Goal: Task Accomplishment & Management: Complete application form

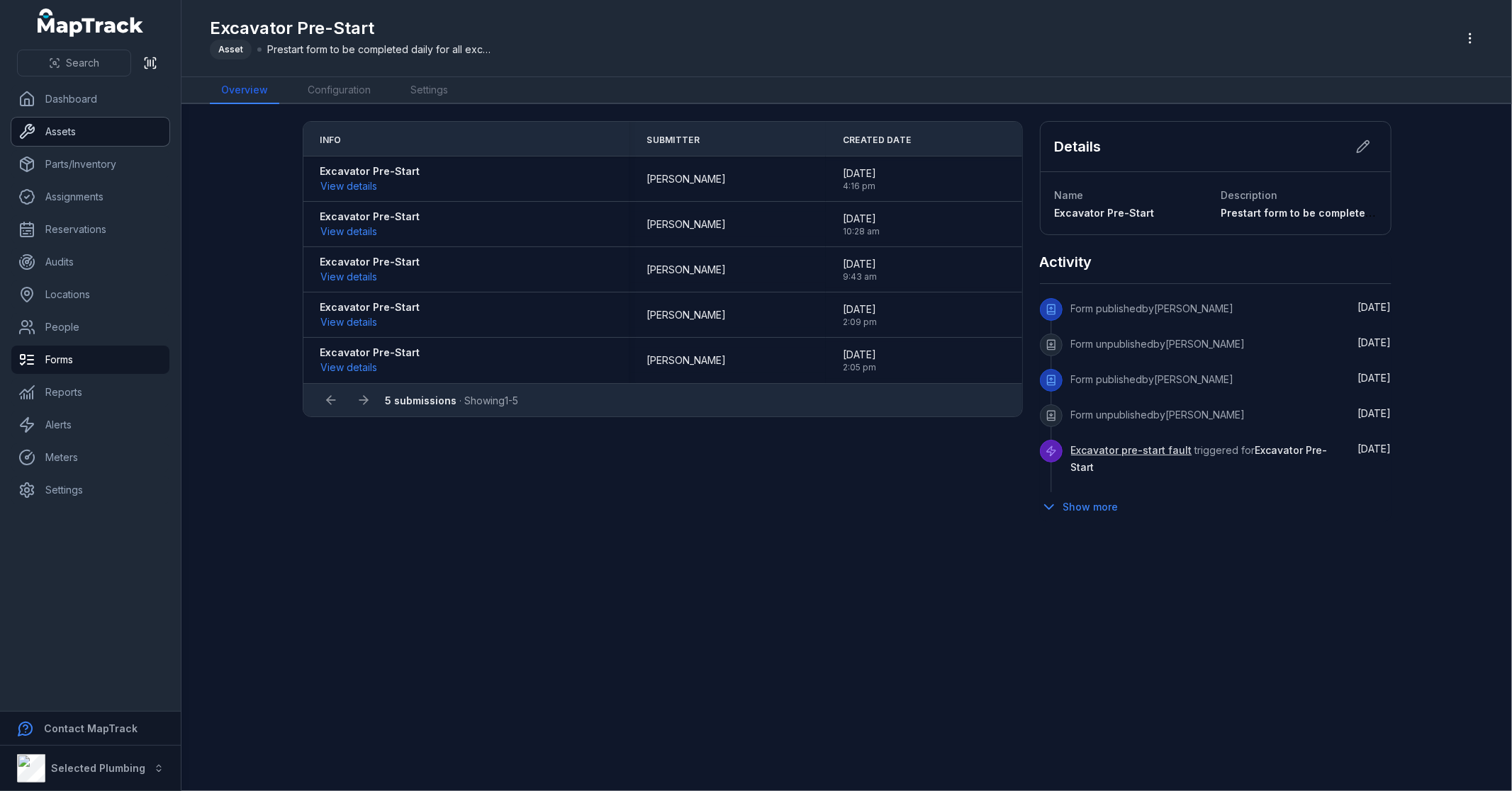
click at [99, 133] on link "Assets" at bounding box center [90, 132] width 158 height 28
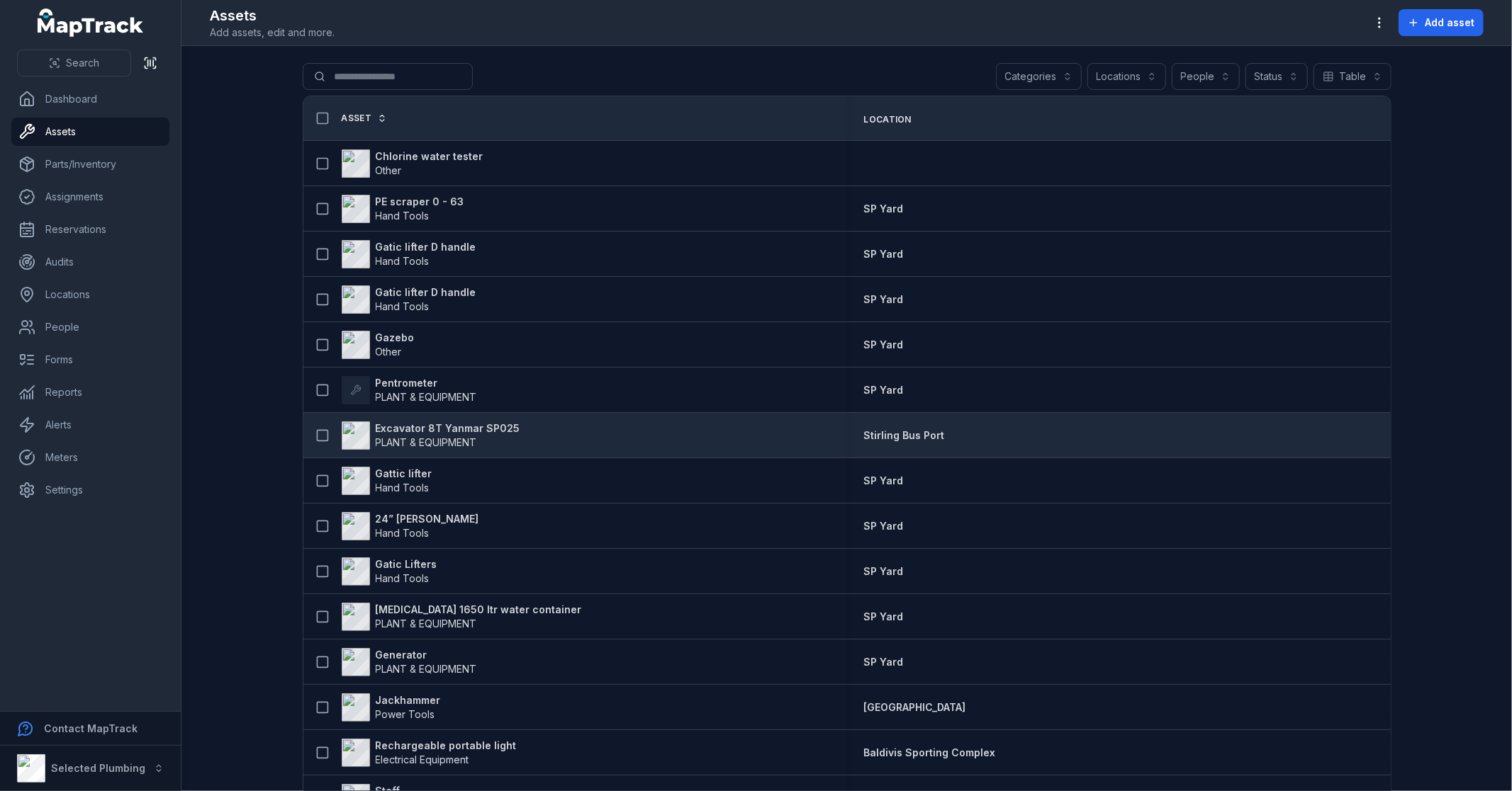
click at [454, 426] on strong "Excavator 8T Yanmar SP025" at bounding box center [448, 428] width 145 height 14
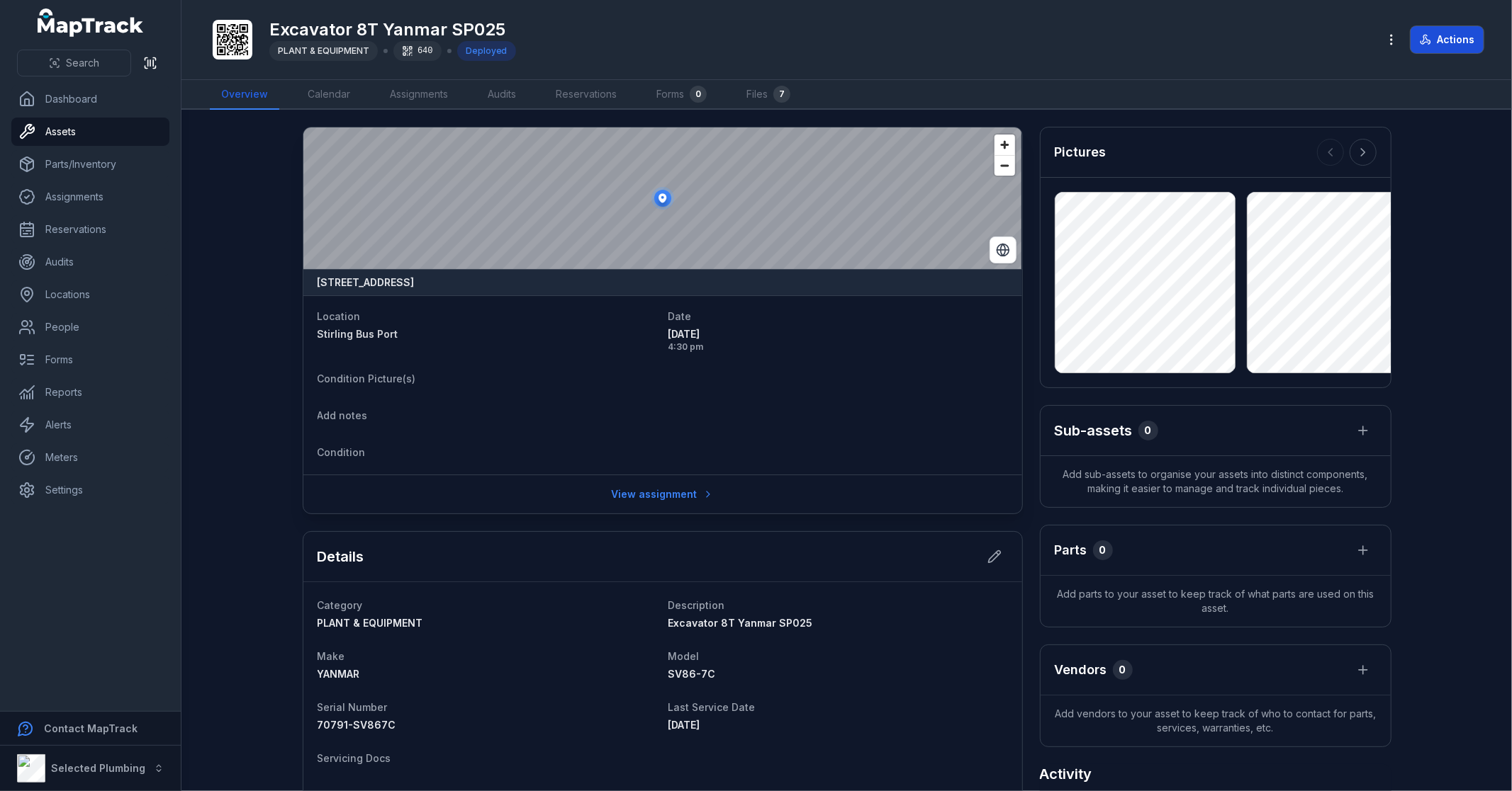
click at [1446, 40] on button "Actions" at bounding box center [1447, 39] width 73 height 27
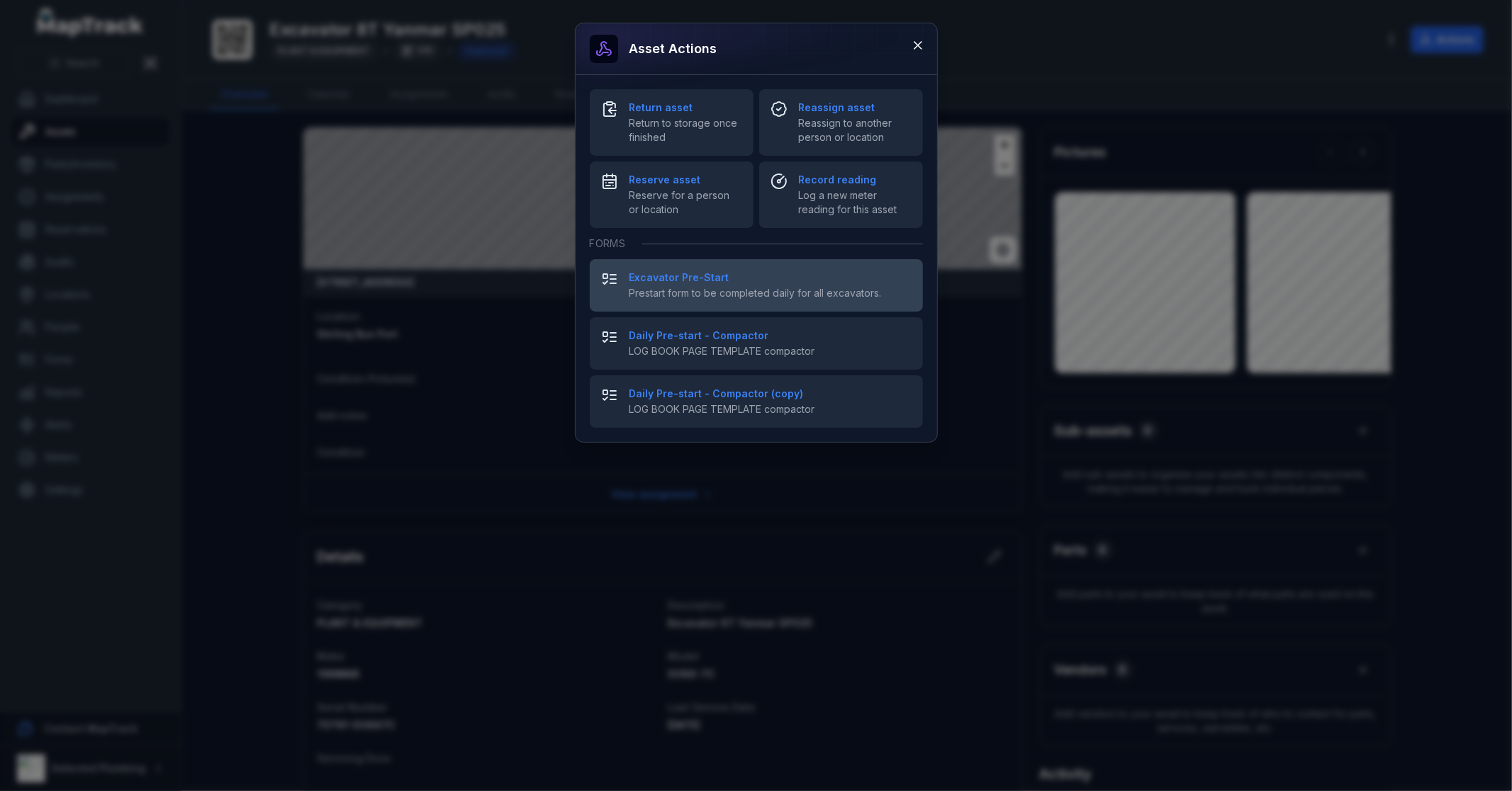
click at [697, 283] on strong "Excavator Pre-Start" at bounding box center [770, 277] width 282 height 14
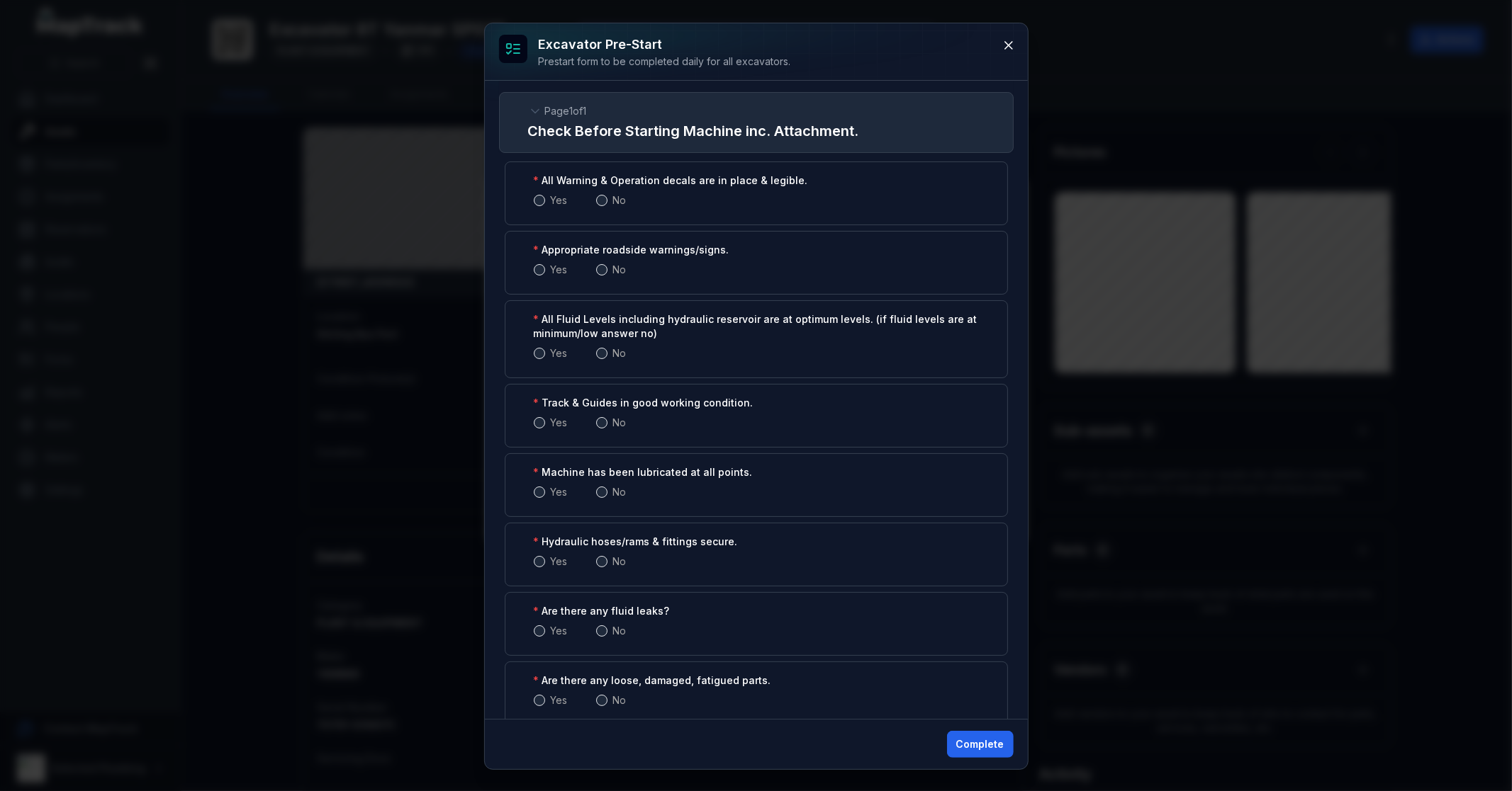
click at [597, 201] on span at bounding box center [602, 201] width 11 height 11
click at [537, 201] on span at bounding box center [539, 201] width 11 height 11
click at [600, 266] on span at bounding box center [602, 270] width 11 height 11
click at [536, 269] on span at bounding box center [539, 270] width 11 height 11
click at [596, 354] on span at bounding box center [602, 353] width 11 height 11
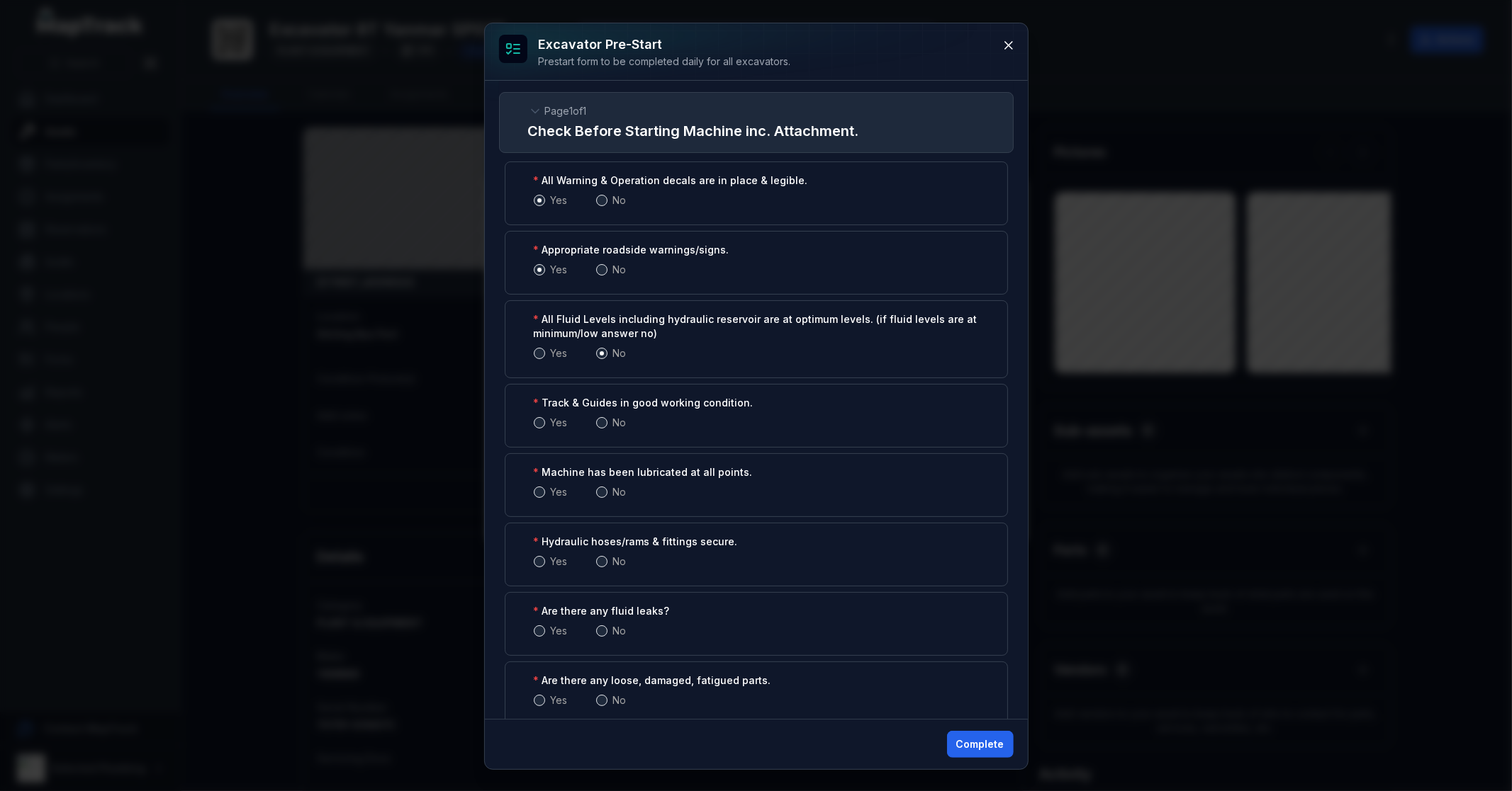
click at [535, 355] on span at bounding box center [539, 353] width 11 height 11
click at [535, 421] on span at bounding box center [539, 423] width 11 height 11
click at [608, 424] on div "No" at bounding box center [612, 422] width 31 height 14
click at [596, 422] on div "Yes No" at bounding box center [756, 422] width 445 height 14
click at [597, 421] on span at bounding box center [602, 423] width 11 height 11
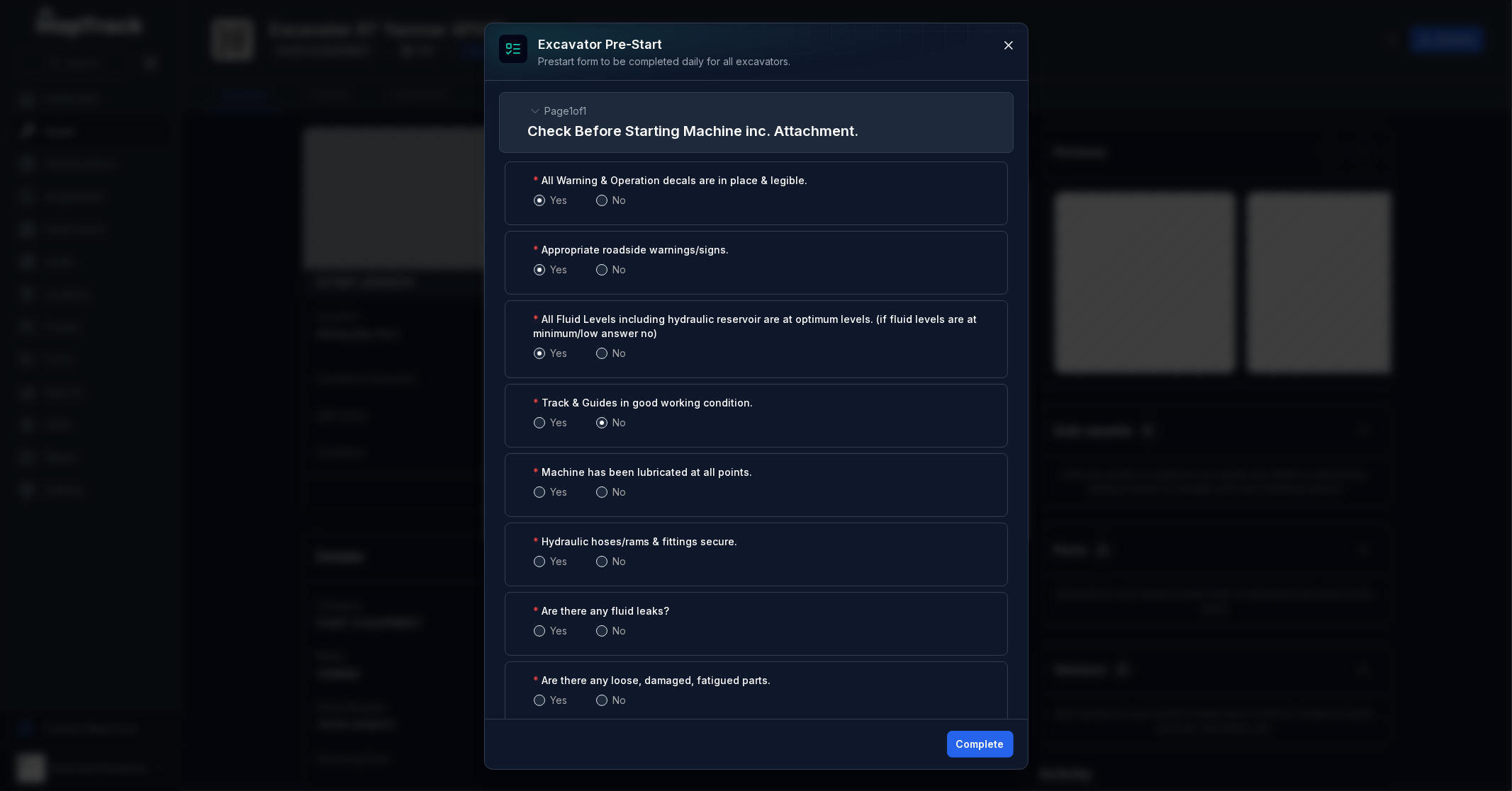
click at [541, 490] on span at bounding box center [539, 492] width 11 height 11
drag, startPoint x: 594, startPoint y: 494, endPoint x: 601, endPoint y: 491, distance: 7.6
click at [596, 493] on div "Yes No" at bounding box center [756, 492] width 445 height 14
click at [602, 491] on span at bounding box center [602, 492] width 11 height 11
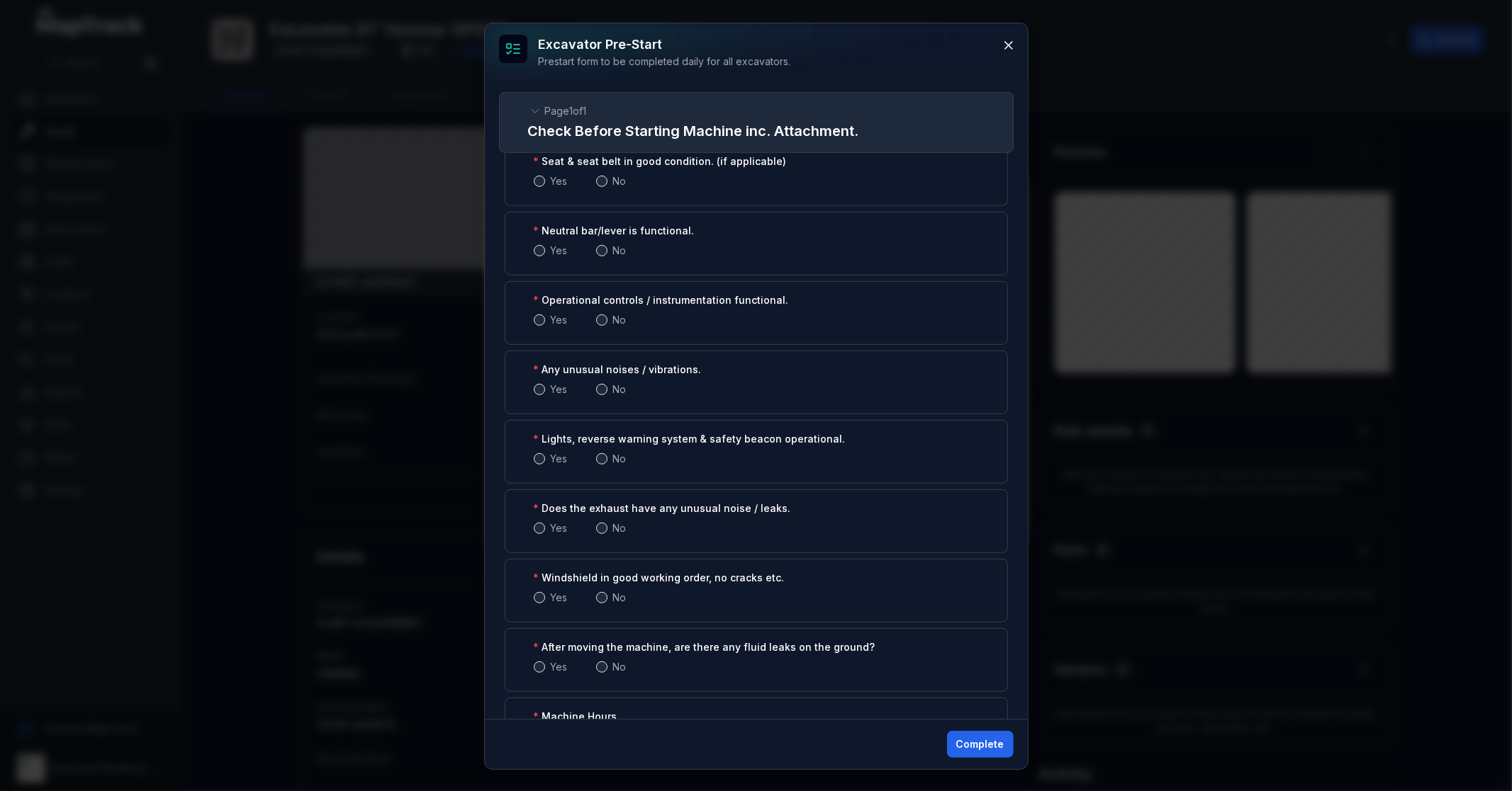
scroll to position [955, 0]
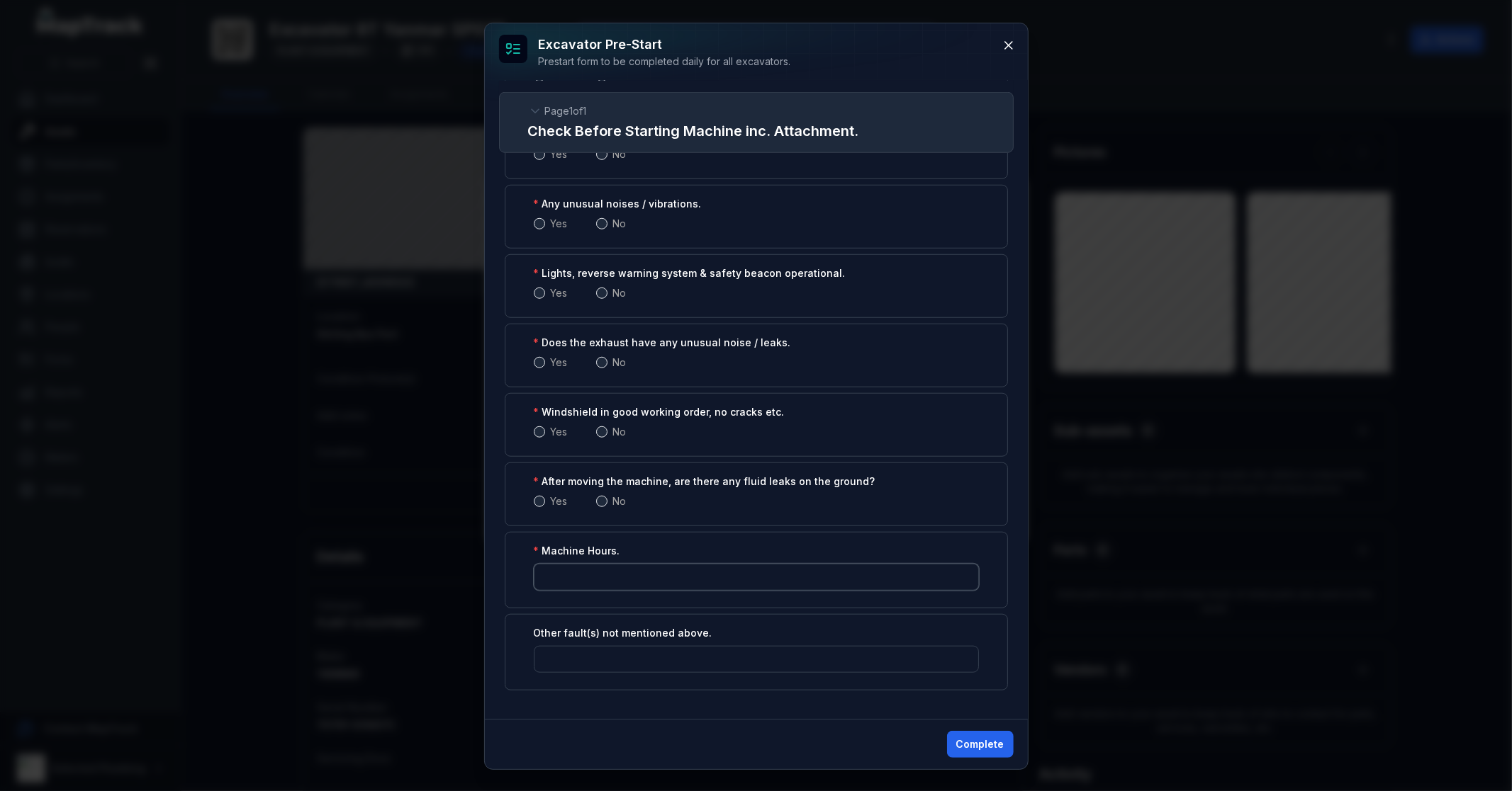
click at [721, 577] on input ":r2n7:-form-item-label" at bounding box center [756, 577] width 445 height 27
click at [951, 574] on input "*" at bounding box center [756, 577] width 445 height 27
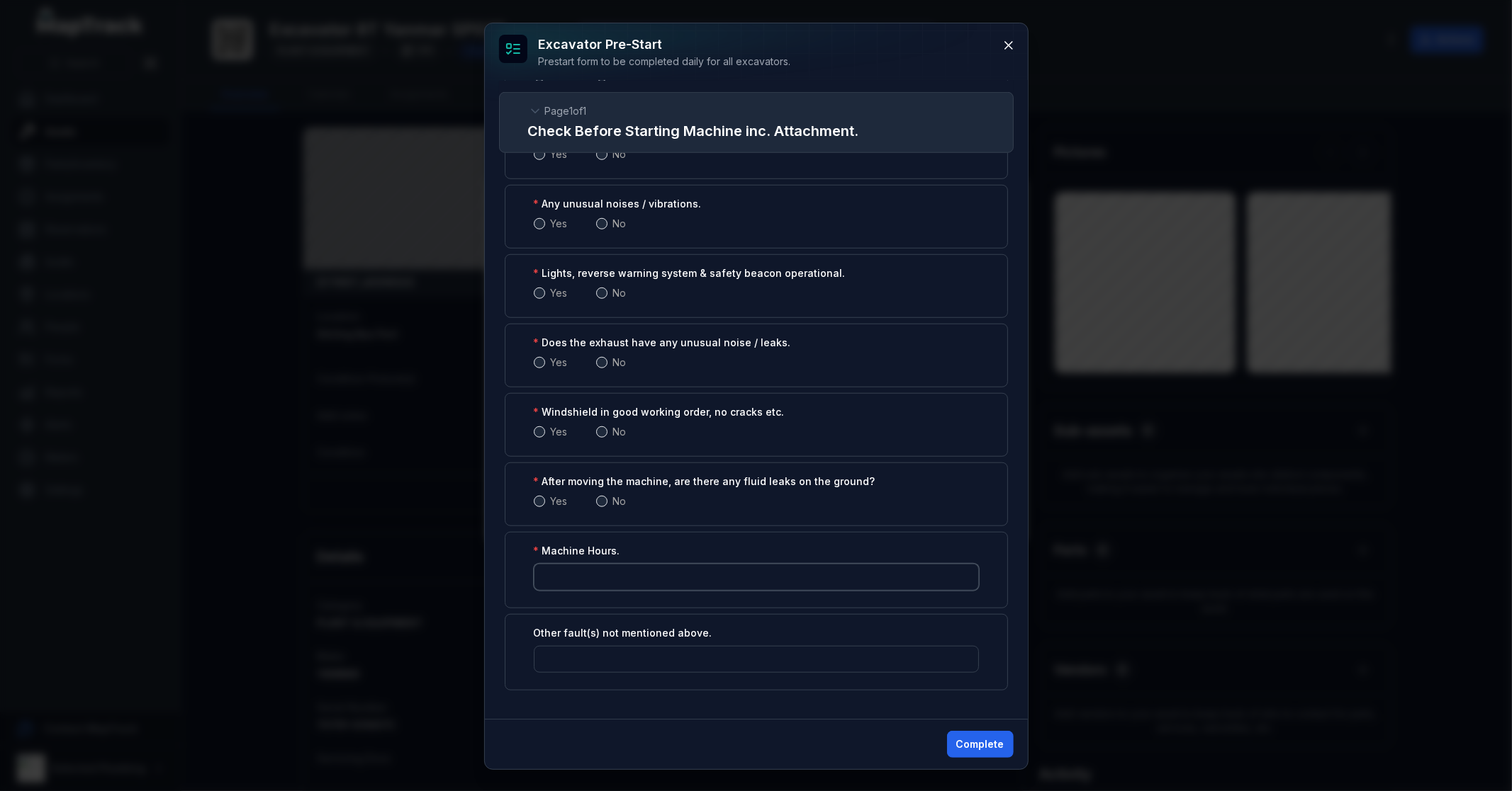
click at [951, 574] on input "*" at bounding box center [756, 577] width 445 height 27
click at [951, 574] on input "*" at bounding box center [756, 577] width 445 height 27
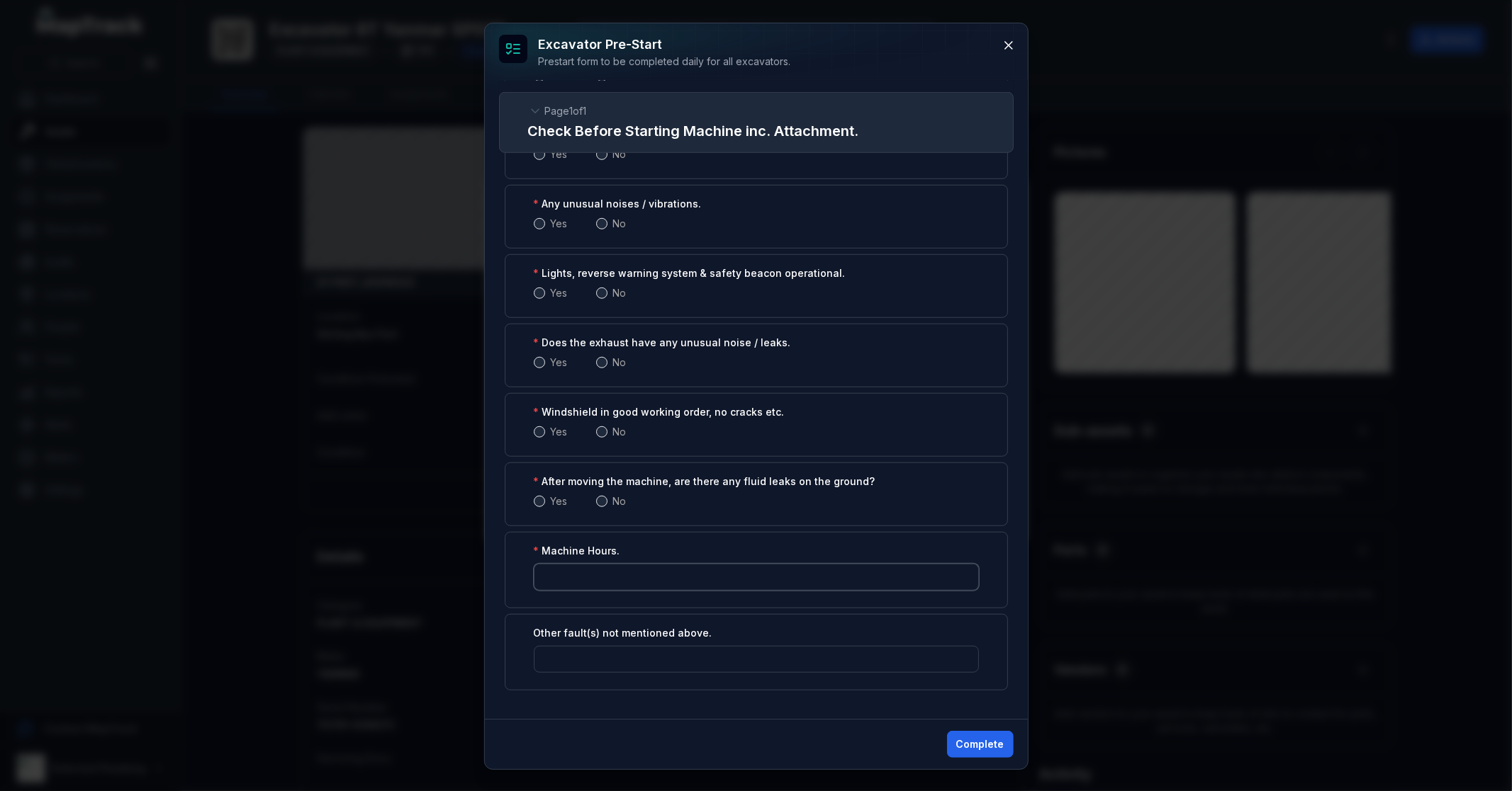
type input "**"
click at [951, 574] on input "**" at bounding box center [756, 577] width 445 height 27
click at [610, 652] on input ":r2n8:-form-item-label" at bounding box center [756, 659] width 445 height 27
type input "*"
type input "**********"
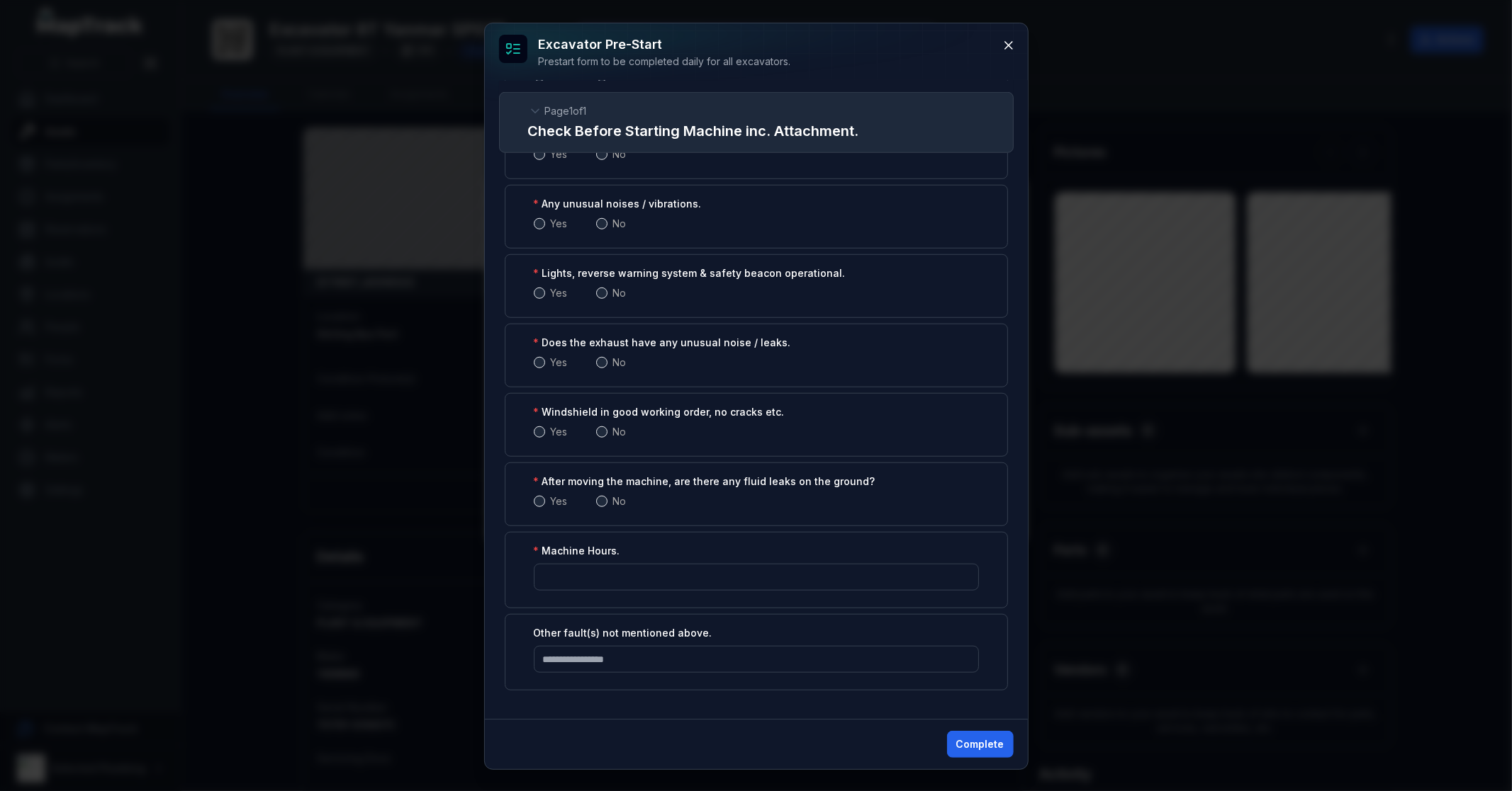
click at [604, 497] on span at bounding box center [602, 502] width 11 height 11
click at [535, 433] on span at bounding box center [539, 432] width 11 height 11
click at [602, 364] on span at bounding box center [602, 363] width 11 height 11
click at [541, 289] on span at bounding box center [539, 293] width 11 height 11
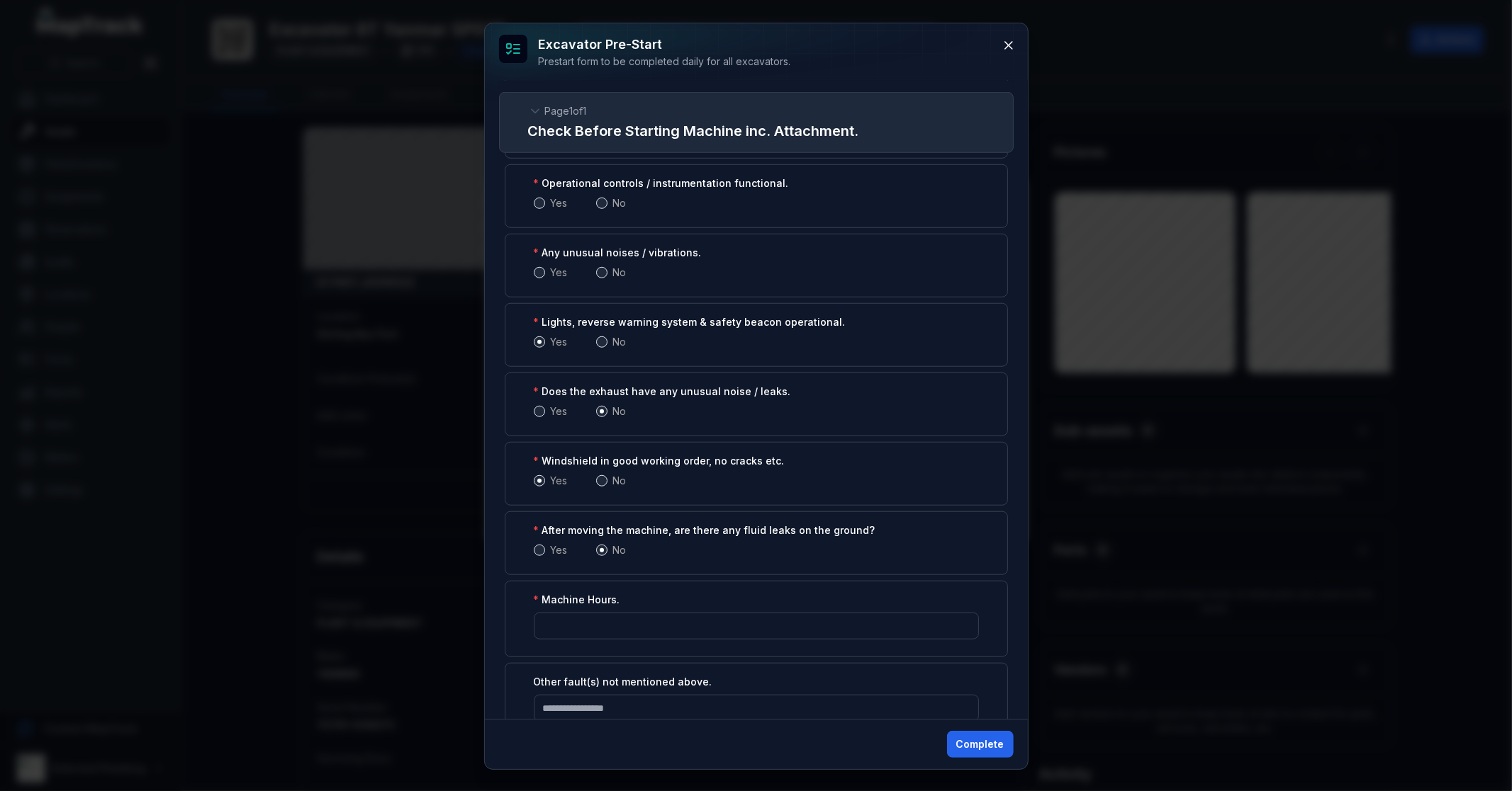
scroll to position [876, 0]
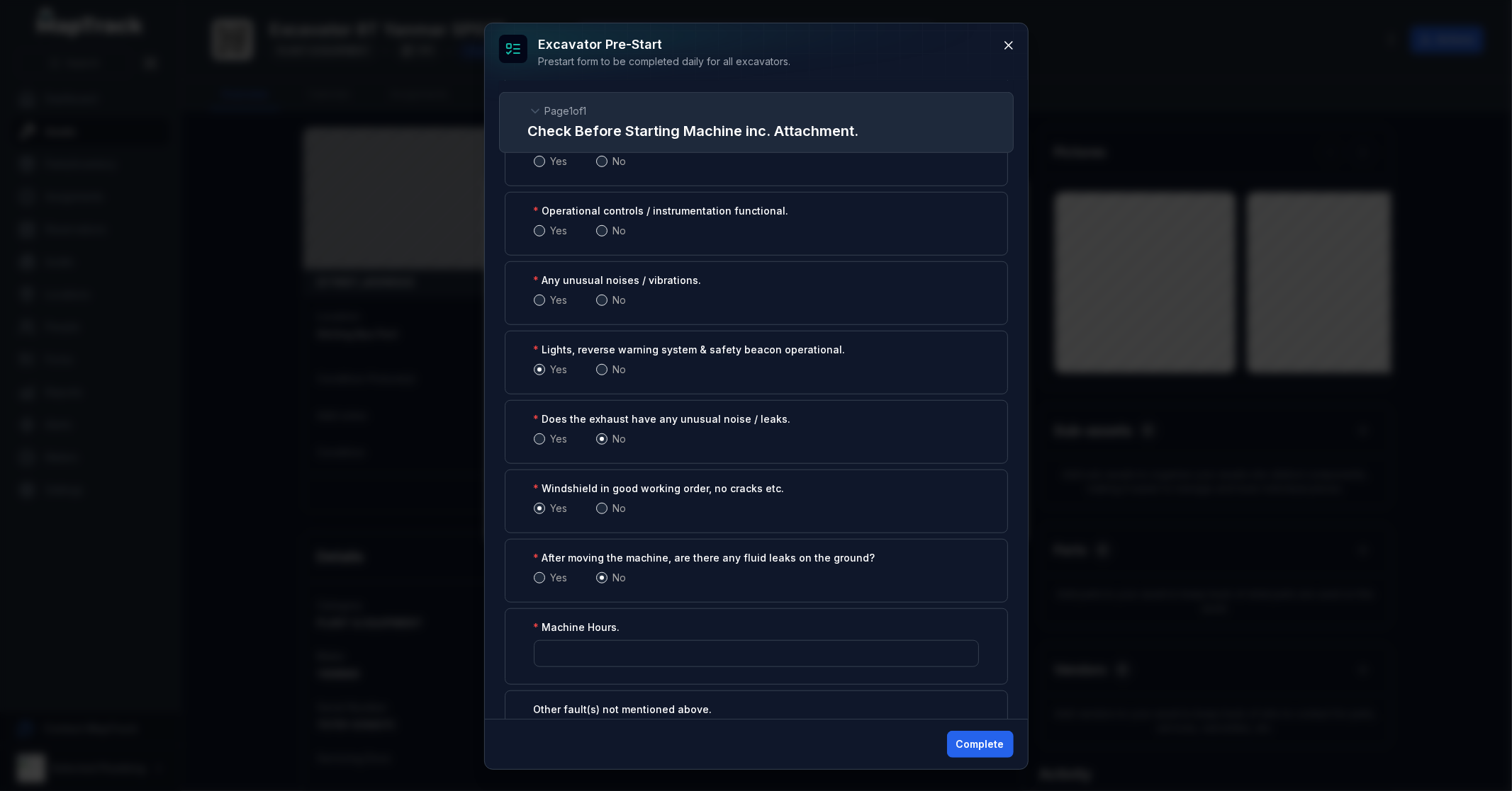
click at [602, 300] on span at bounding box center [602, 300] width 11 height 11
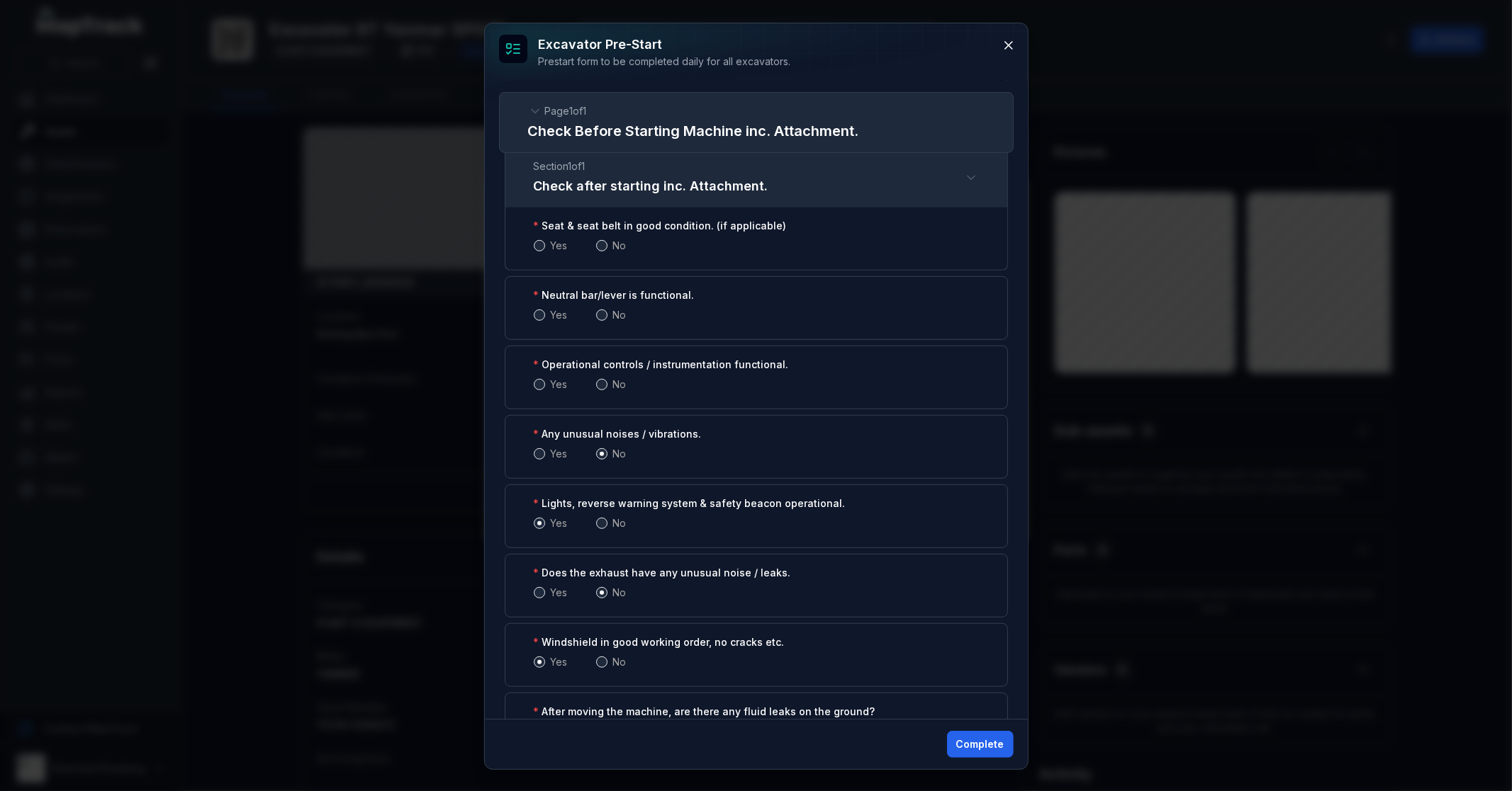
scroll to position [719, 0]
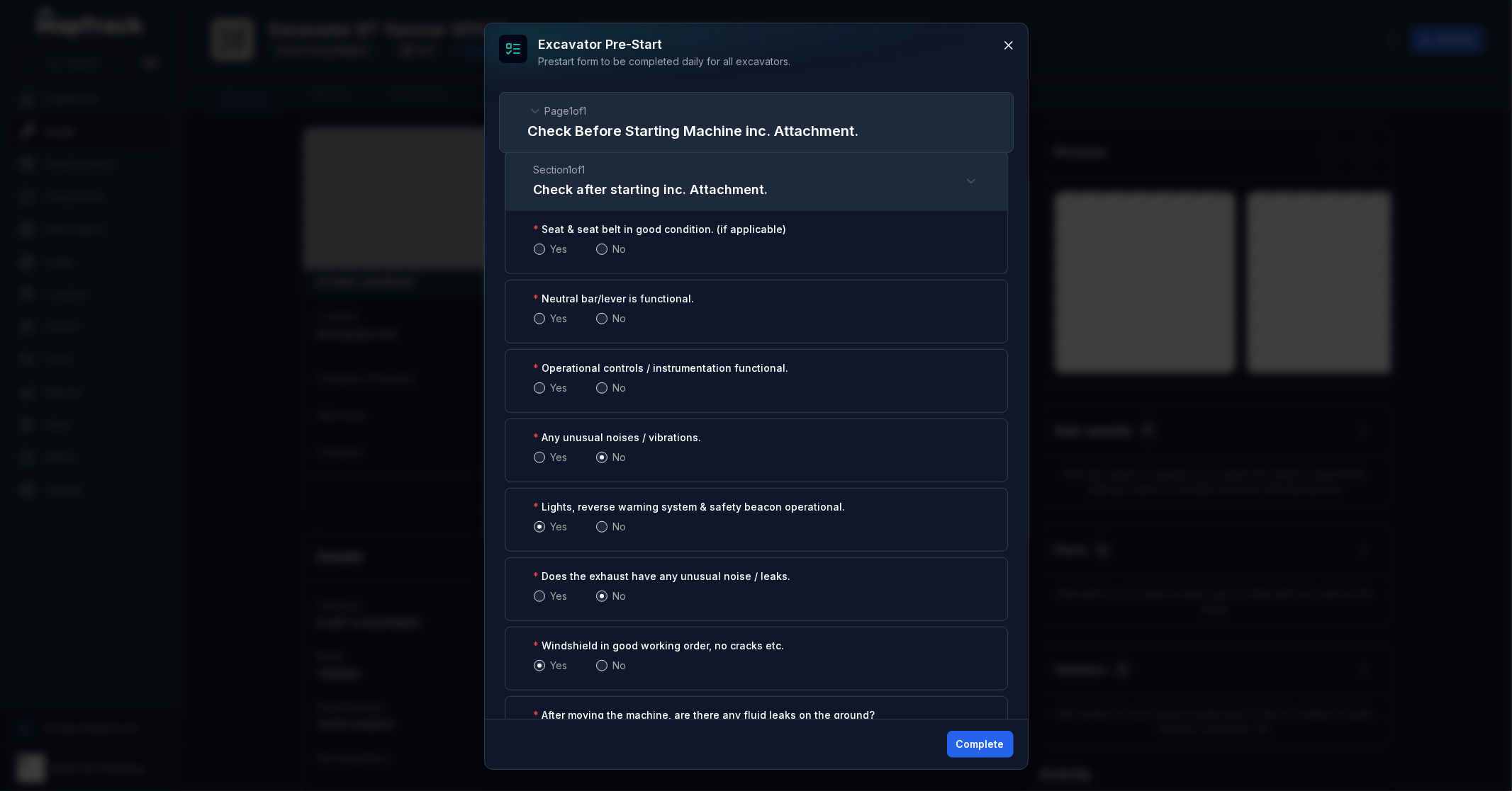
click at [541, 392] on span at bounding box center [539, 388] width 11 height 11
click at [540, 319] on span at bounding box center [539, 319] width 11 height 11
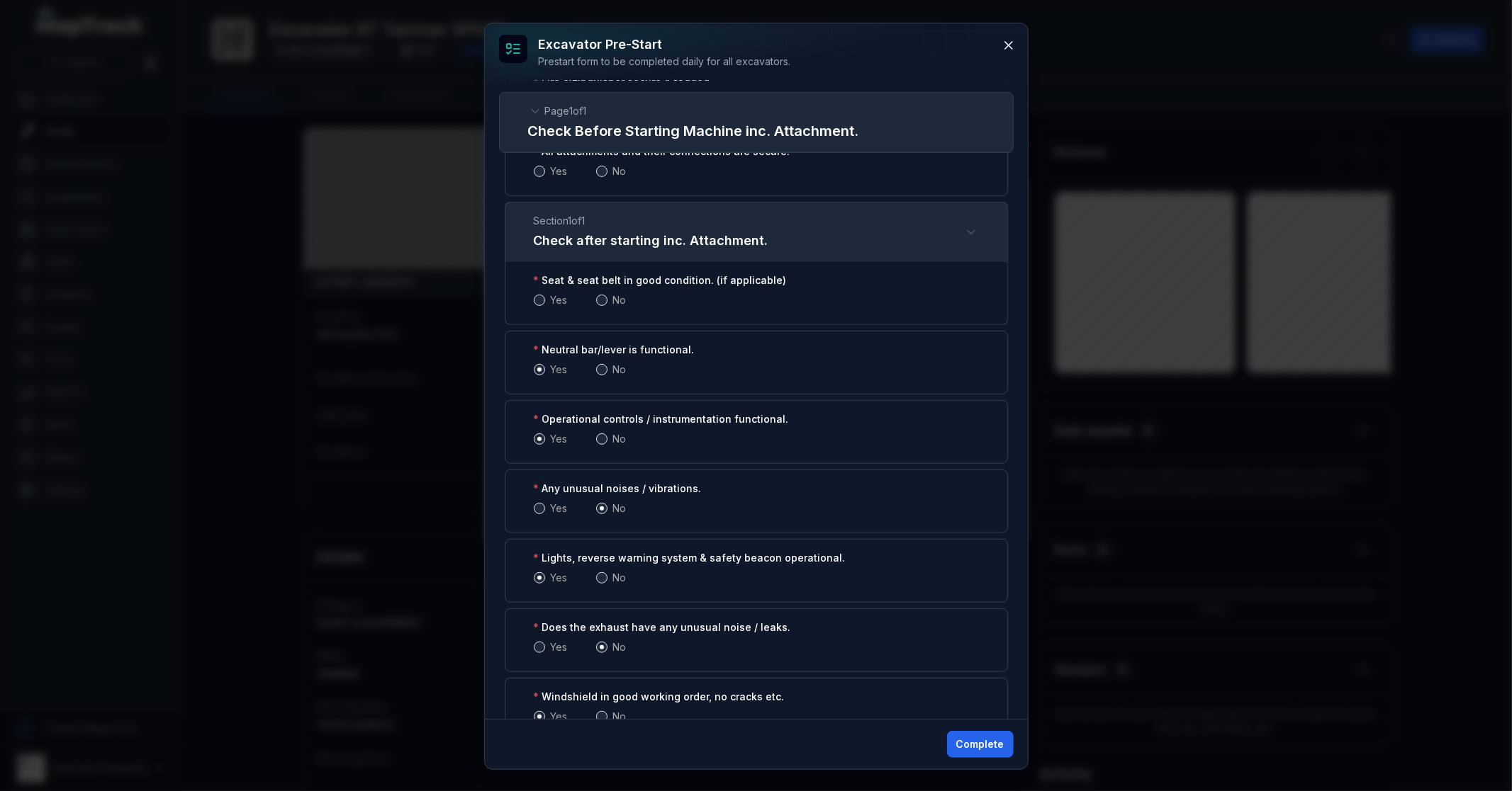
scroll to position [641, 0]
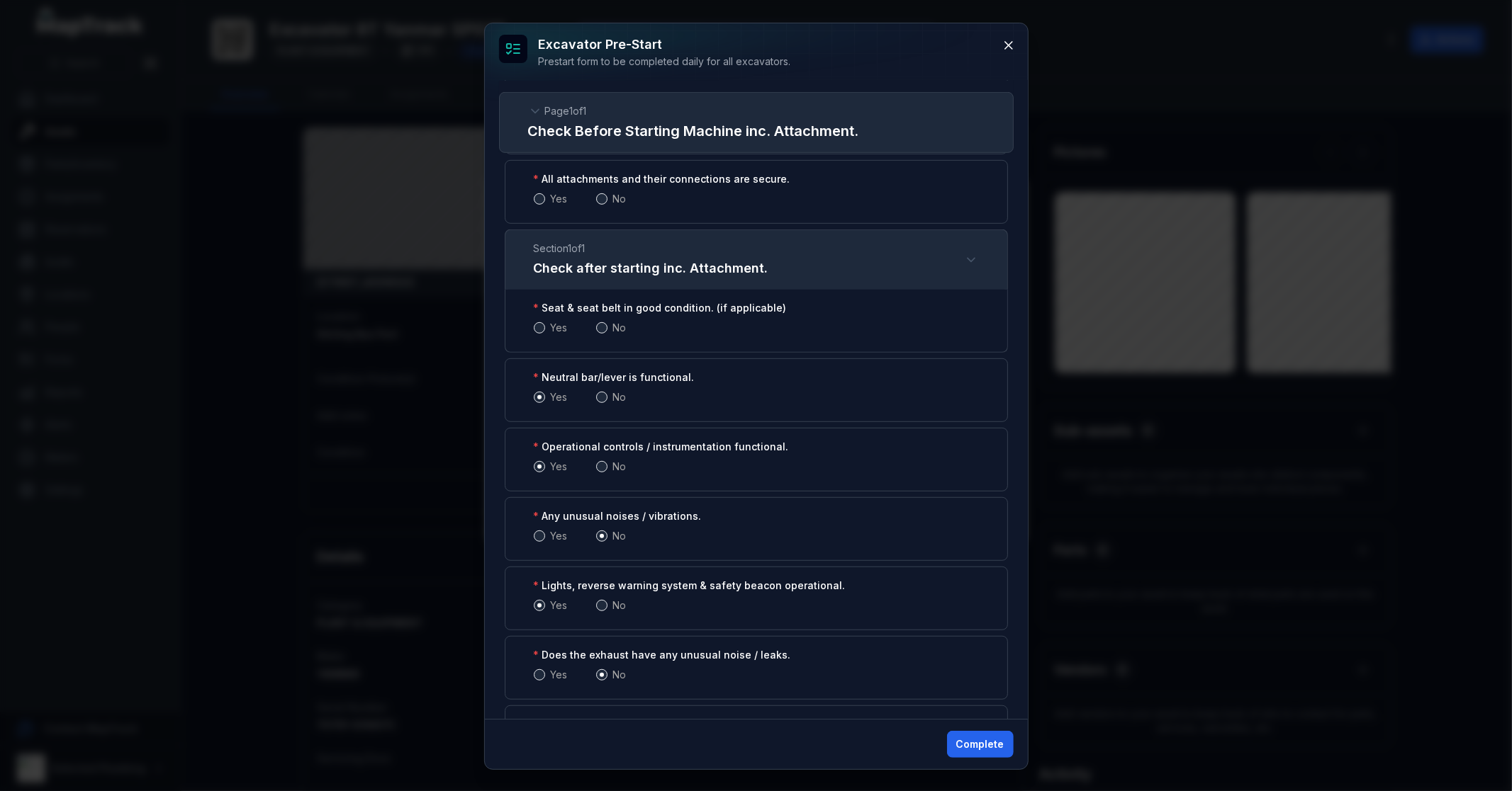
click at [539, 326] on span at bounding box center [539, 328] width 11 height 11
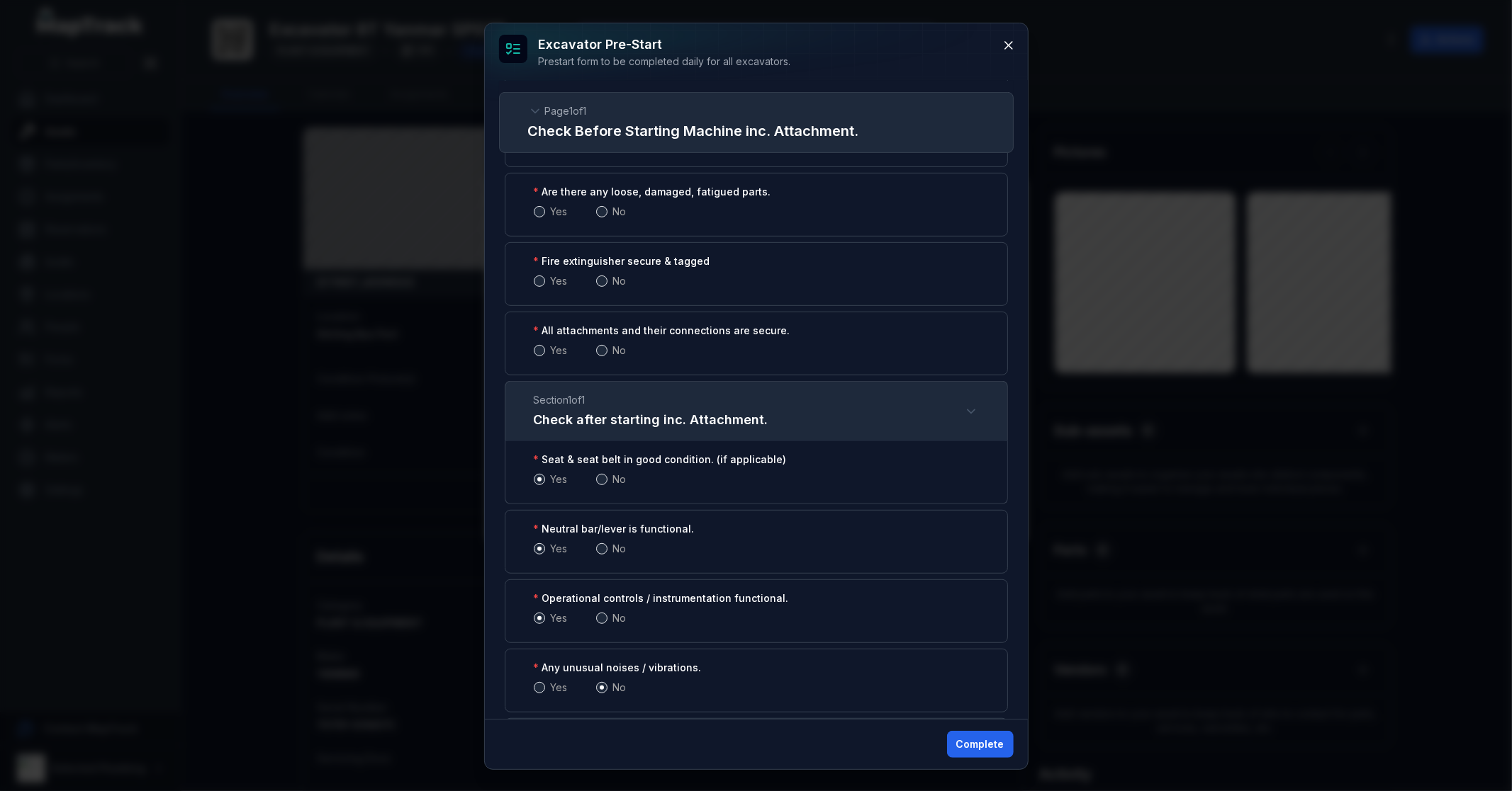
scroll to position [483, 0]
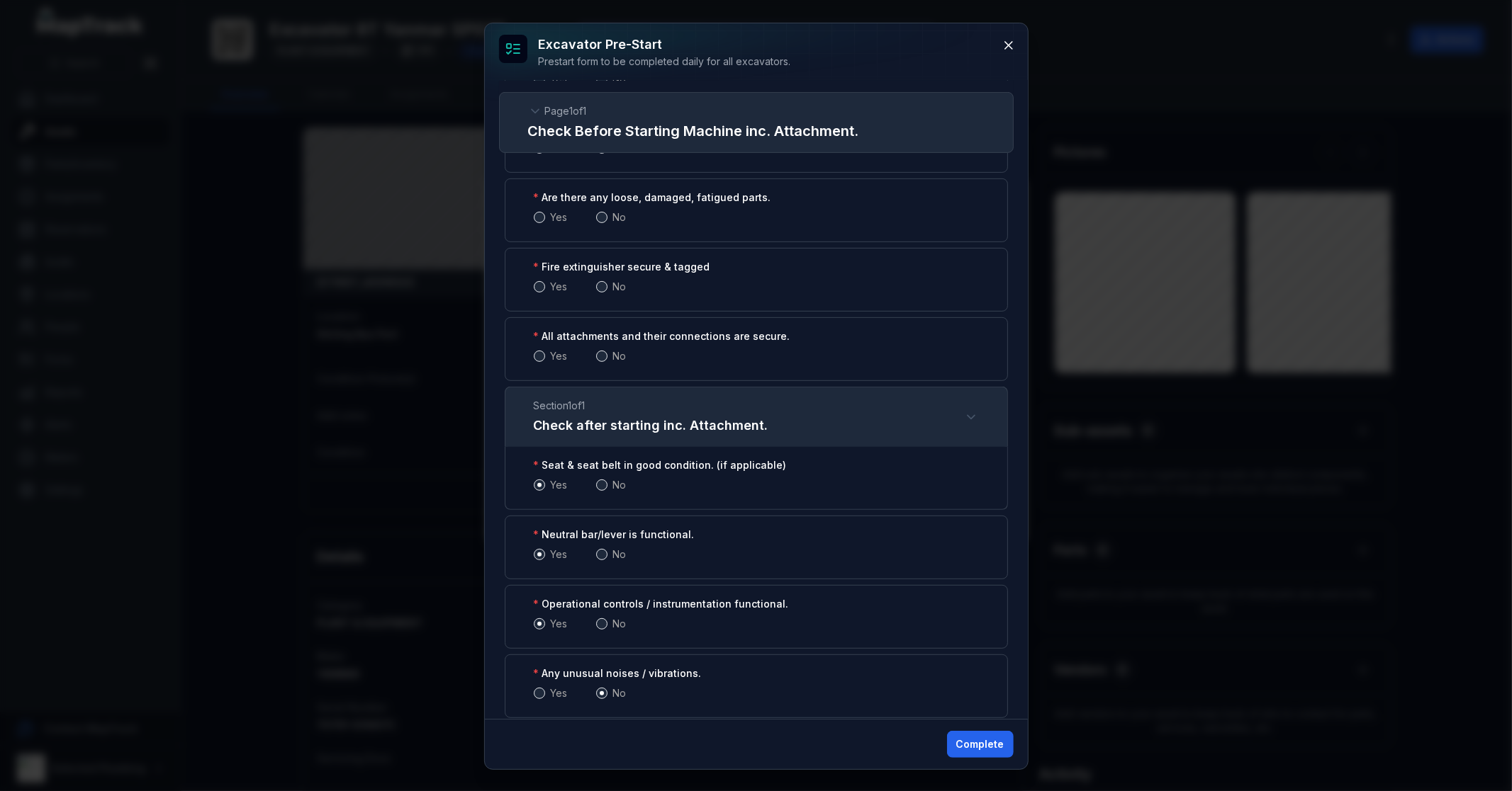
click at [541, 356] on span at bounding box center [539, 357] width 11 height 11
click at [535, 292] on span at bounding box center [539, 287] width 11 height 11
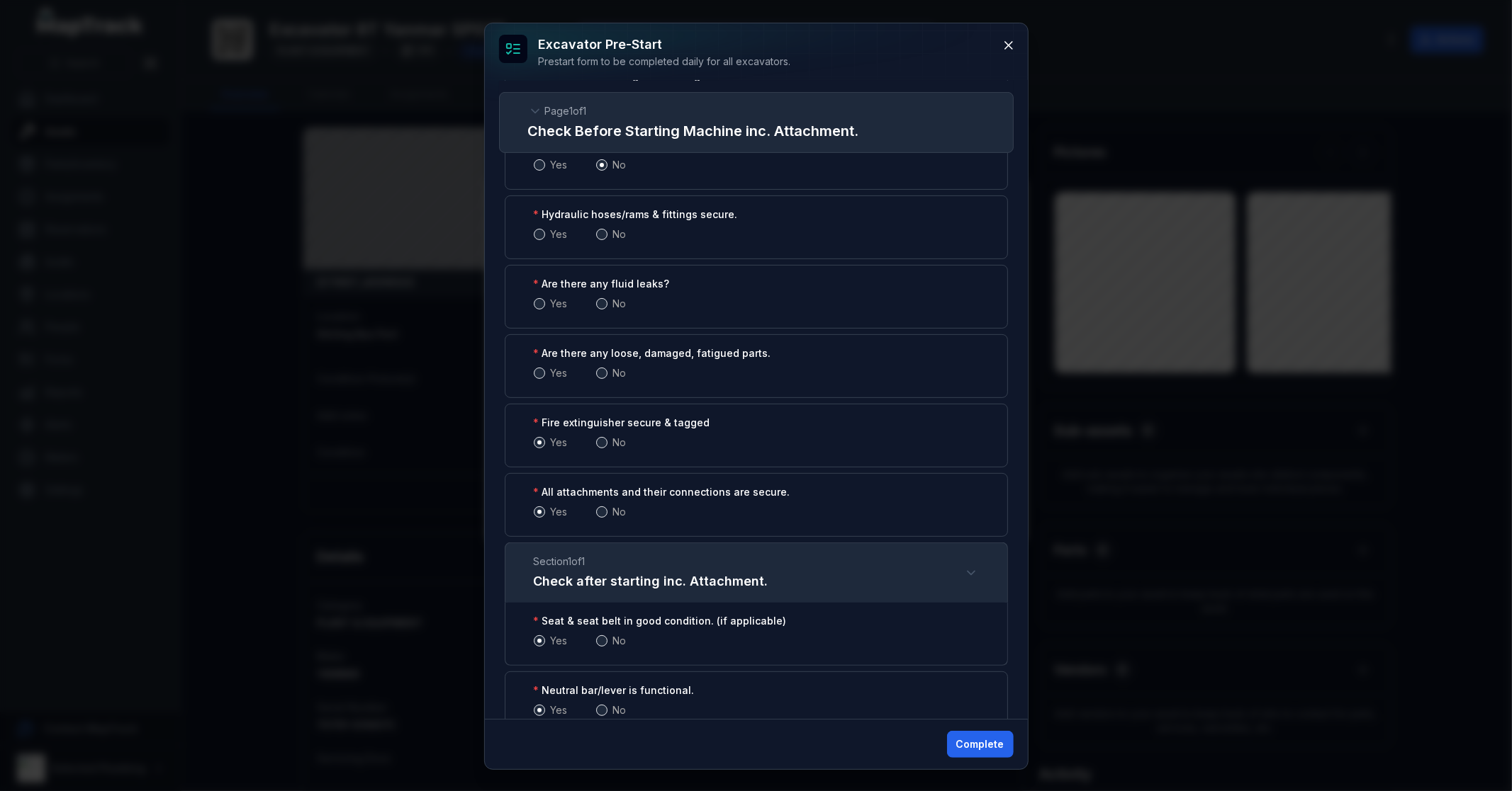
scroll to position [326, 0]
click at [601, 374] on span at bounding box center [602, 374] width 11 height 11
click at [598, 305] on span at bounding box center [602, 305] width 11 height 11
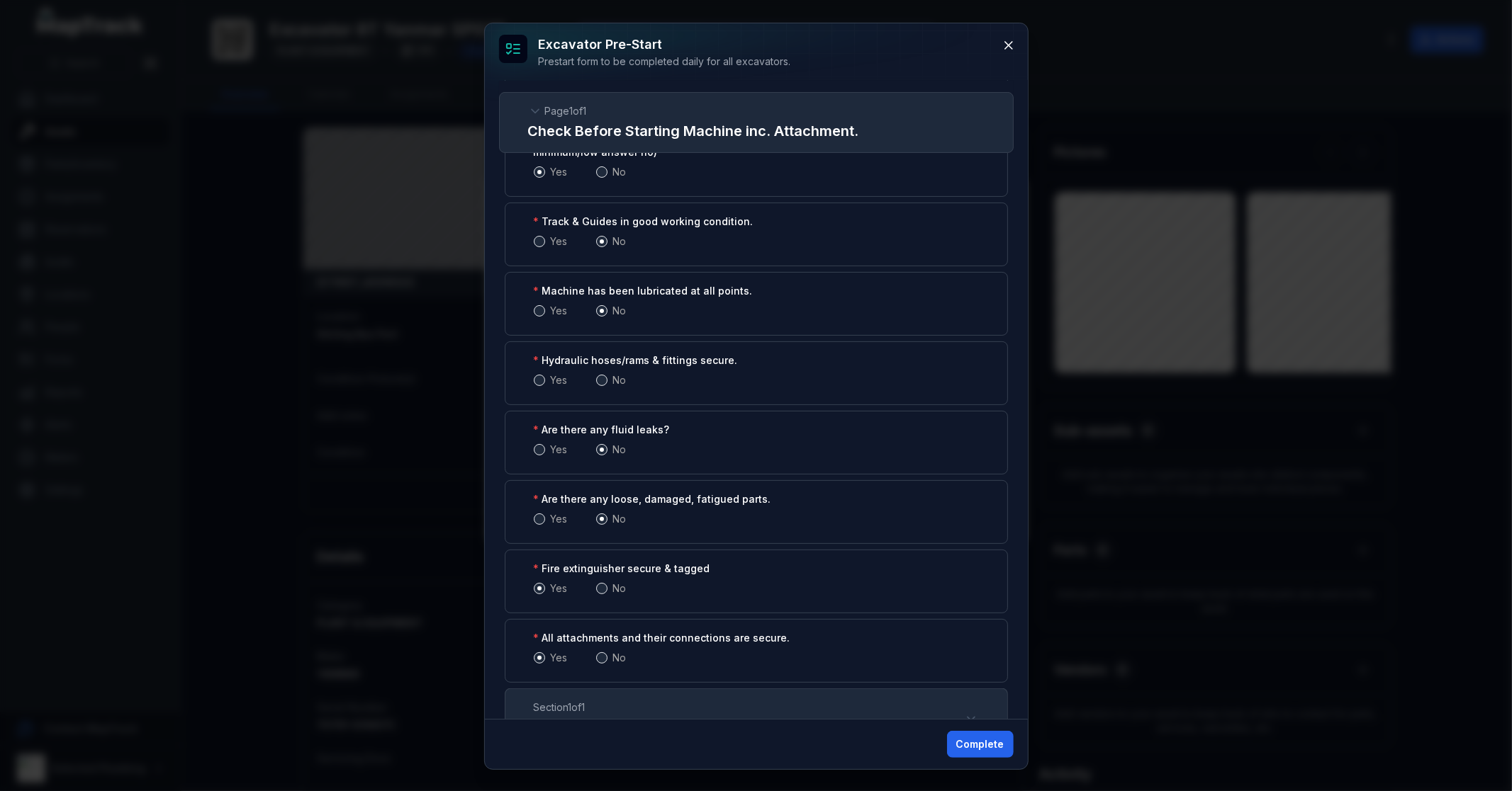
scroll to position [168, 0]
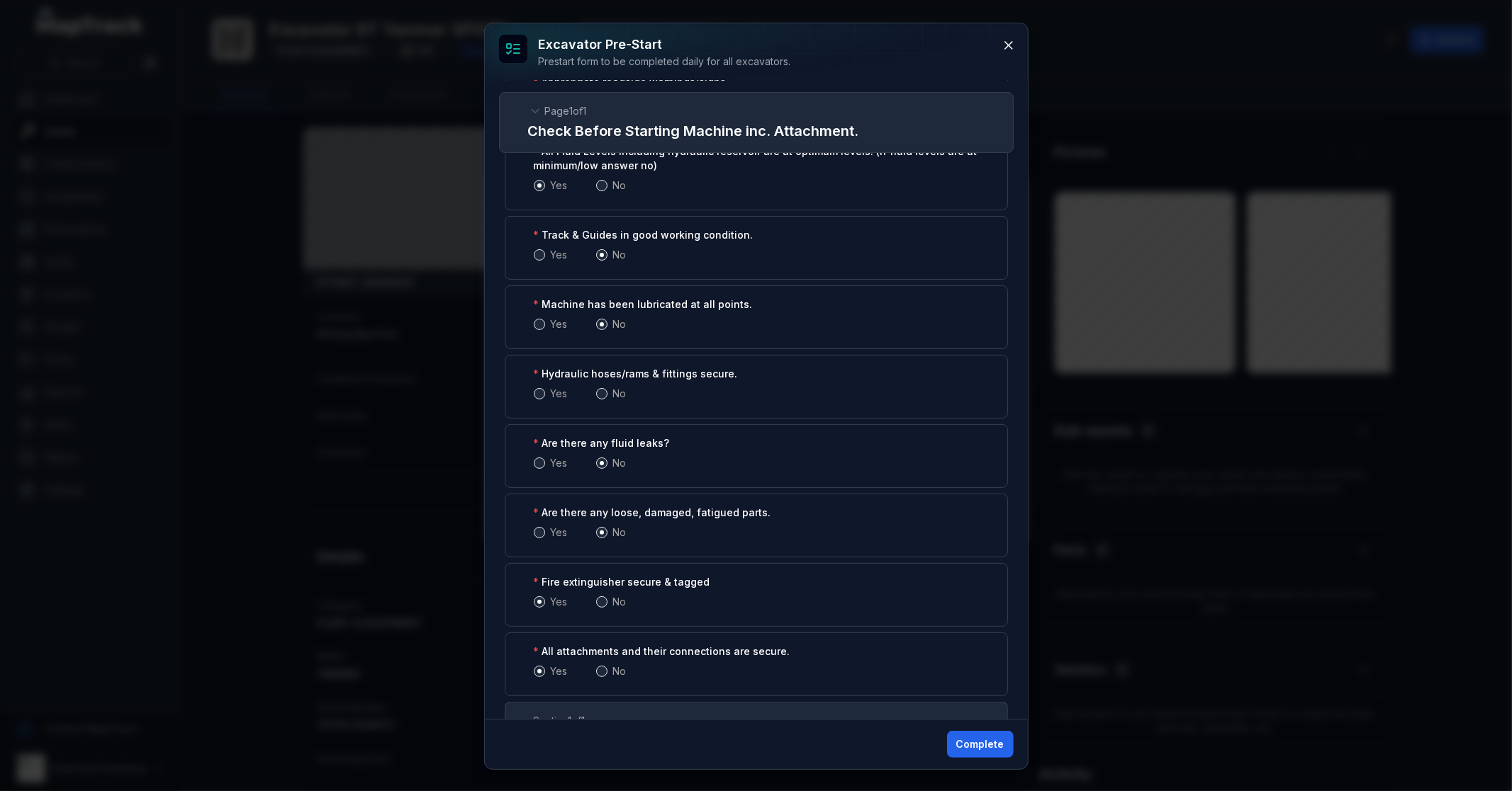
click at [536, 391] on span at bounding box center [539, 394] width 11 height 11
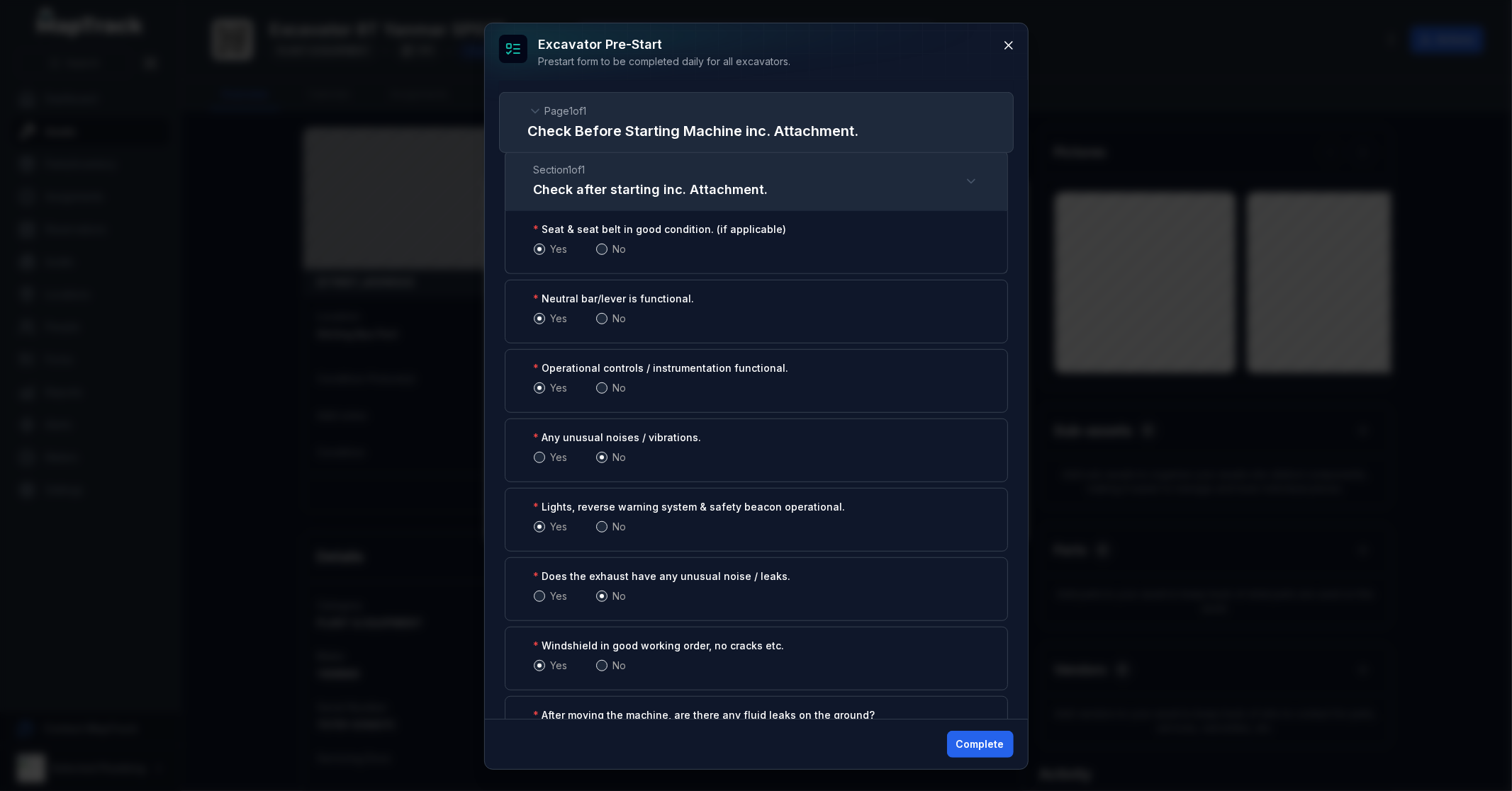
scroll to position [955, 0]
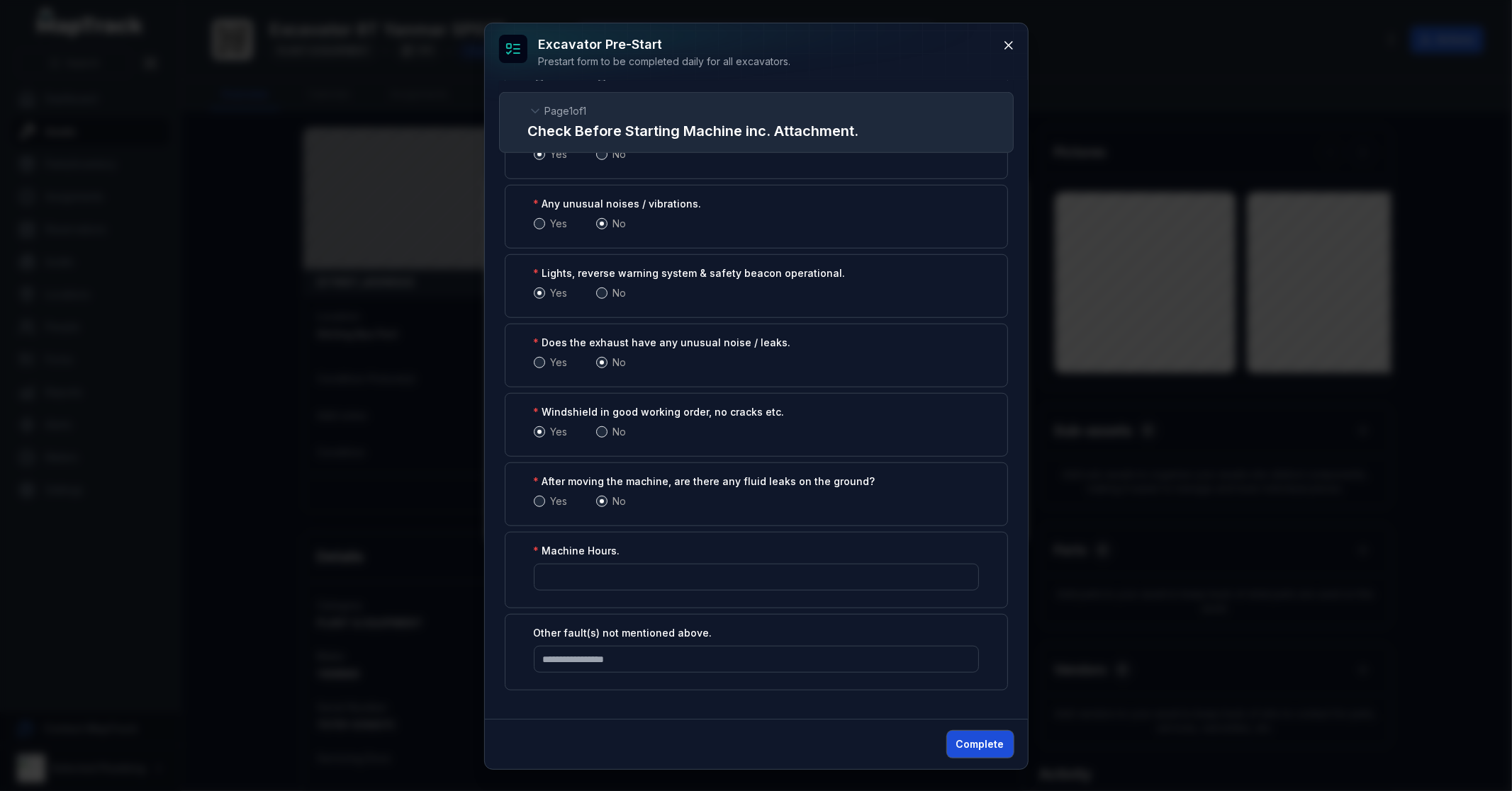
click at [980, 746] on button "Complete" at bounding box center [980, 744] width 67 height 27
